Goal: Task Accomplishment & Management: Complete application form

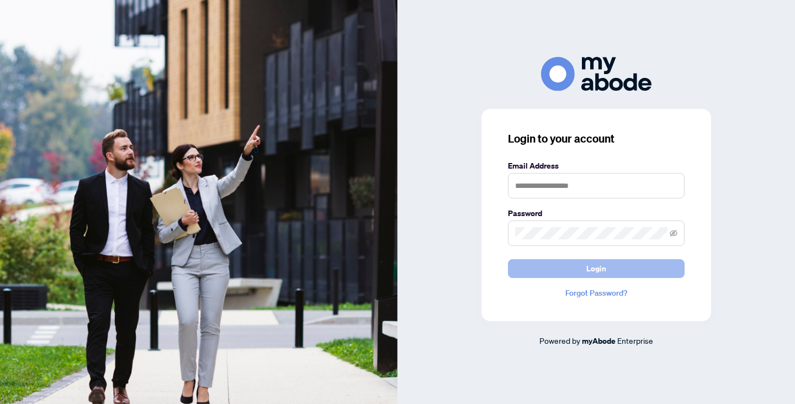
click at [555, 263] on button "Login" at bounding box center [596, 268] width 177 height 19
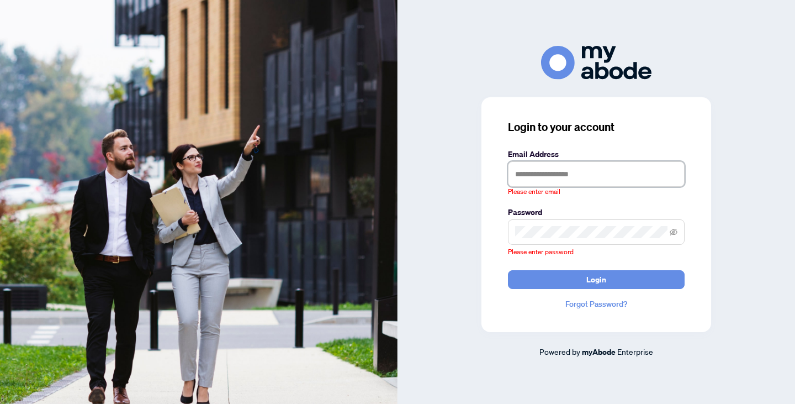
click at [559, 173] on input "text" at bounding box center [596, 173] width 177 height 25
type input "**********"
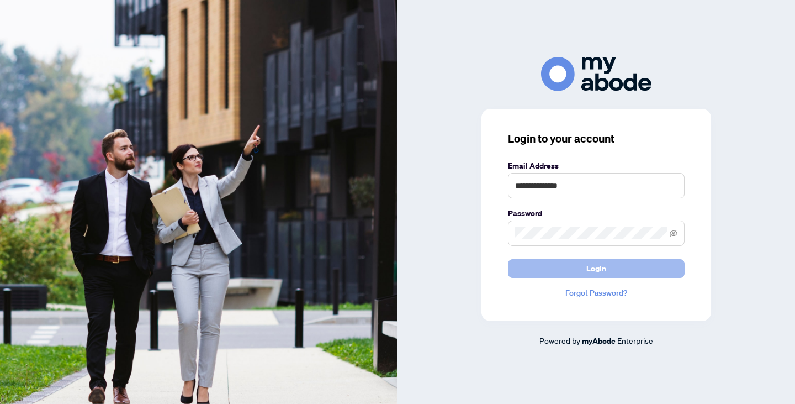
click at [583, 269] on button "Login" at bounding box center [596, 268] width 177 height 19
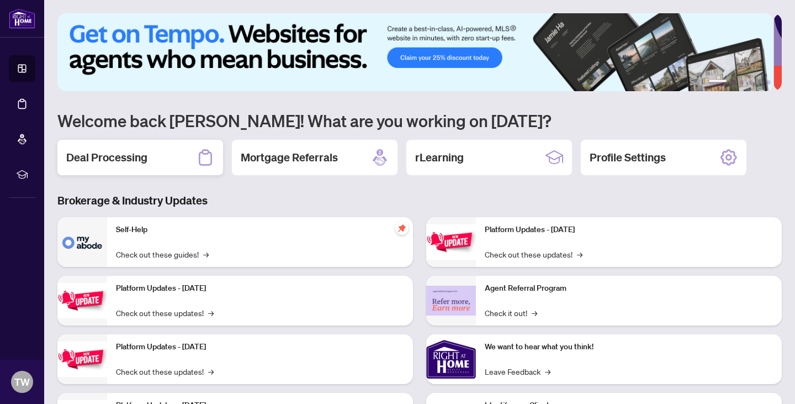
click at [124, 160] on h2 "Deal Processing" at bounding box center [106, 157] width 81 height 15
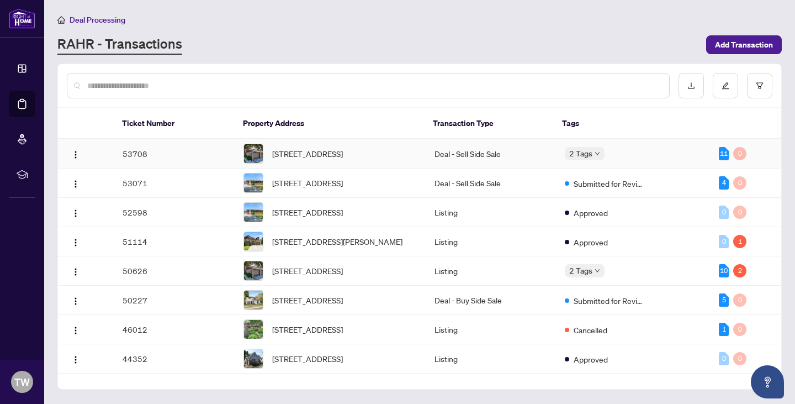
click at [168, 155] on td "53708" at bounding box center [175, 153] width 122 height 29
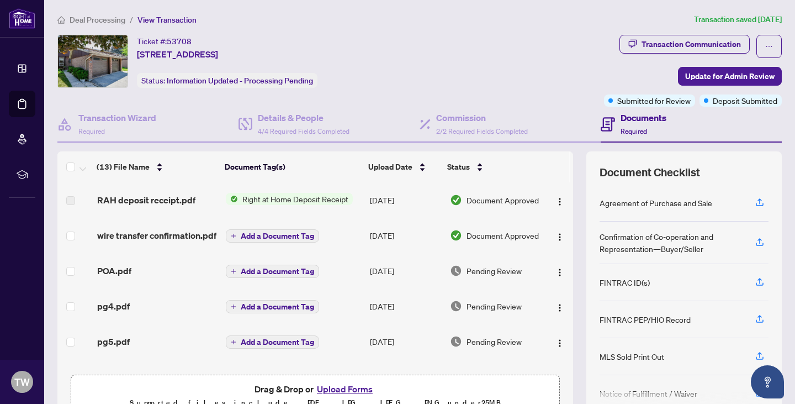
click at [201, 198] on div "RAH deposit receipt.pdf" at bounding box center [157, 199] width 120 height 13
click at [252, 198] on span "Right at Home Deposit Receipt" at bounding box center [295, 199] width 115 height 12
click at [504, 35] on div "Ticket #: 53708 45-122 Lakeshore Rd, St. Catharines, Ontario L2N 6N6, Canada St…" at bounding box center [328, 61] width 542 height 53
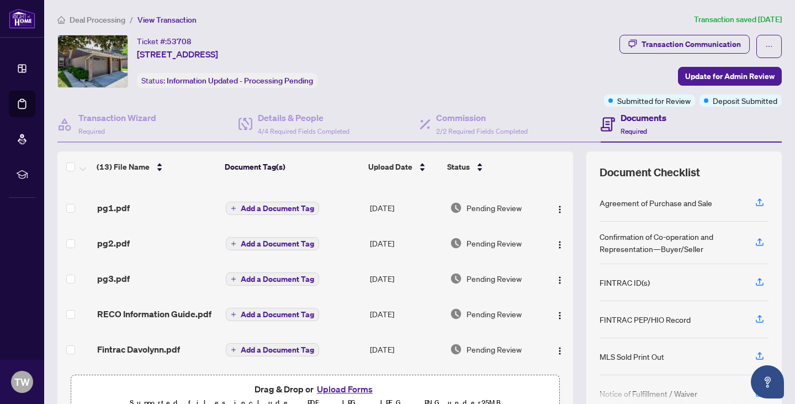
scroll to position [294, 0]
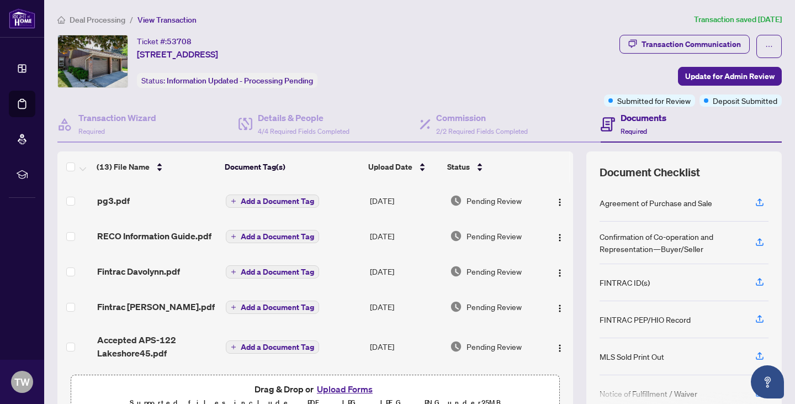
click at [349, 388] on button "Upload Forms" at bounding box center [345, 389] width 62 height 14
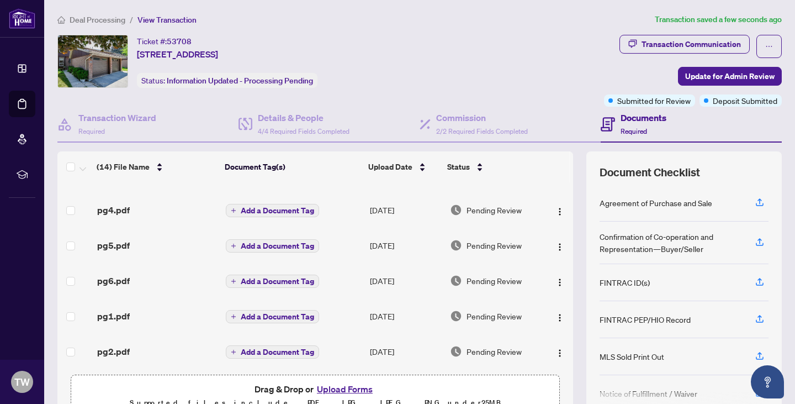
scroll to position [0, 0]
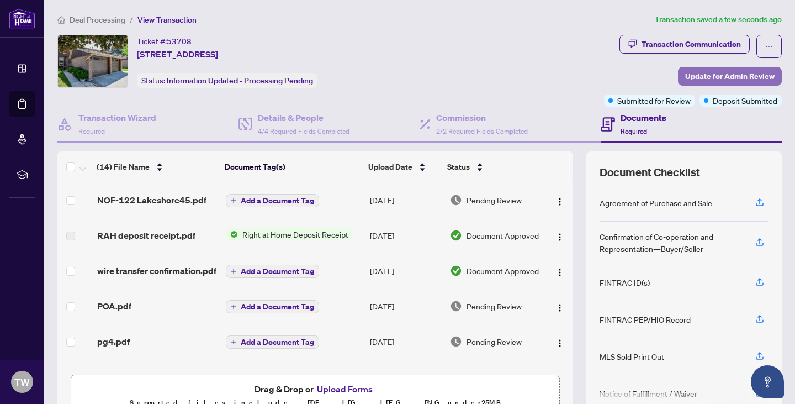
click at [699, 74] on span "Update for Admin Review" at bounding box center [730, 76] width 89 height 18
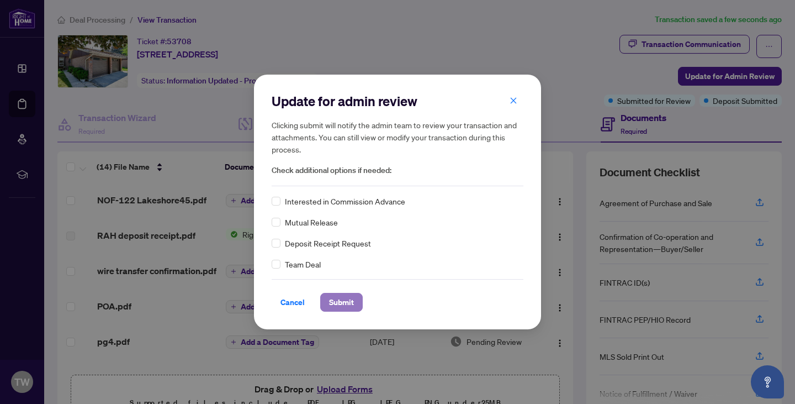
click at [339, 300] on span "Submit" at bounding box center [341, 302] width 25 height 18
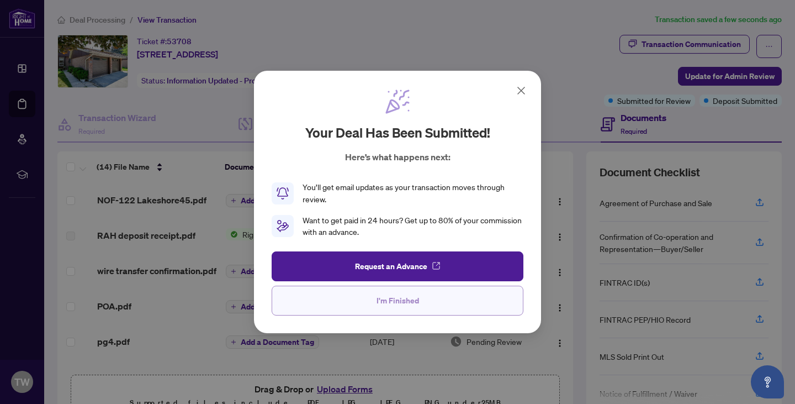
click at [373, 305] on button "I'm Finished" at bounding box center [398, 301] width 252 height 30
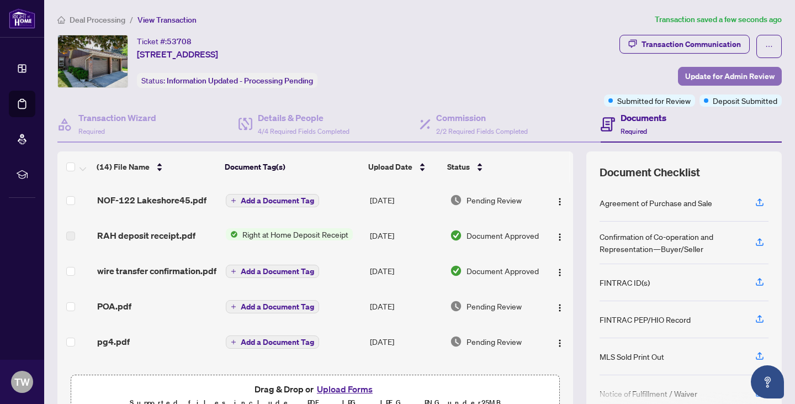
click at [731, 75] on span "Update for Admin Review" at bounding box center [730, 76] width 89 height 18
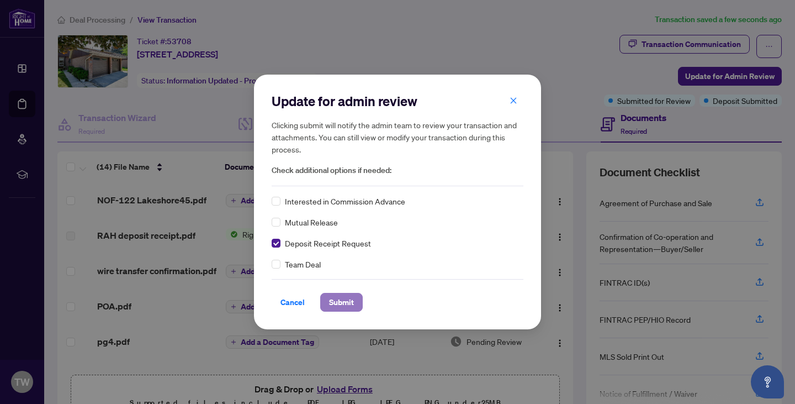
click at [341, 300] on span "Submit" at bounding box center [341, 302] width 25 height 18
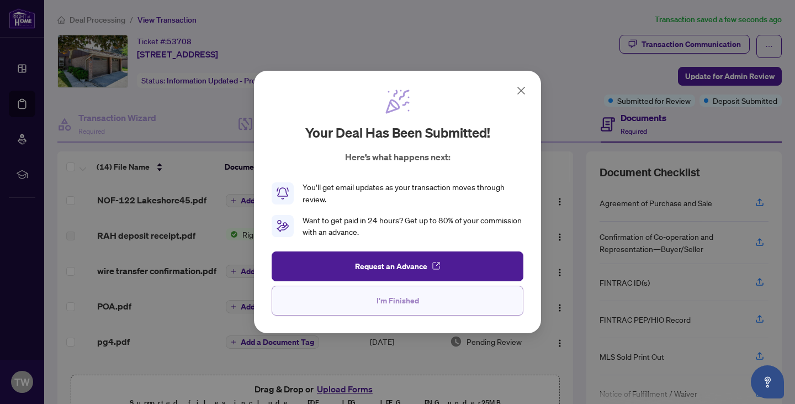
click at [377, 299] on span "I'm Finished" at bounding box center [398, 301] width 43 height 18
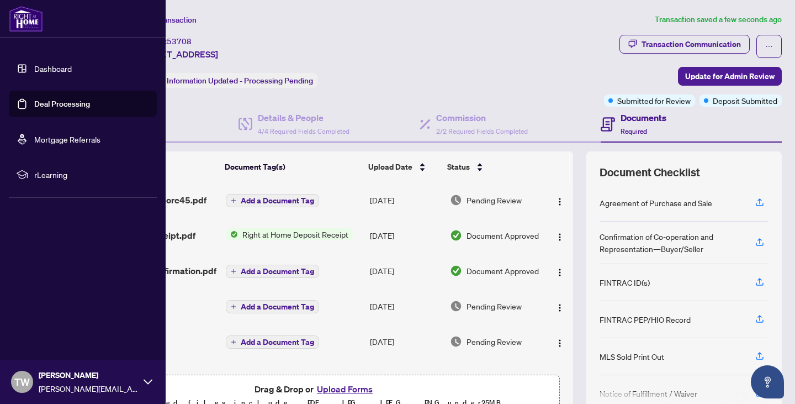
click at [23, 19] on img at bounding box center [26, 19] width 34 height 27
